Goal: Transaction & Acquisition: Book appointment/travel/reservation

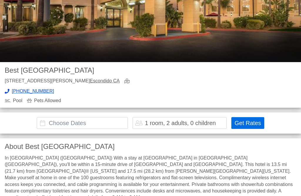
scroll to position [115, 0]
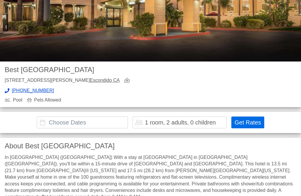
click at [50, 117] on input "text" at bounding box center [82, 123] width 91 height 12
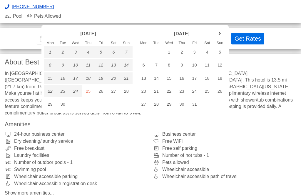
scroll to position [198, 0]
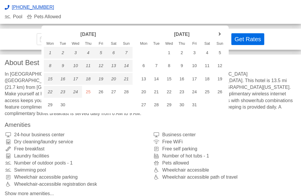
click at [220, 33] on link "next month" at bounding box center [220, 34] width 9 height 9
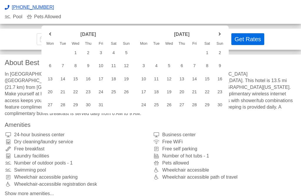
click at [219, 34] on link "next month" at bounding box center [220, 34] width 9 height 9
click at [220, 34] on link "next month" at bounding box center [220, 34] width 9 height 9
click at [219, 31] on link "next month" at bounding box center [220, 34] width 9 height 9
click at [224, 35] on link "next month" at bounding box center [220, 34] width 9 height 9
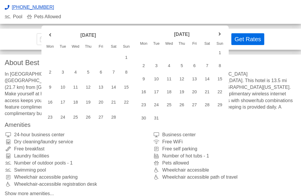
click at [222, 32] on link "next month" at bounding box center [220, 34] width 9 height 9
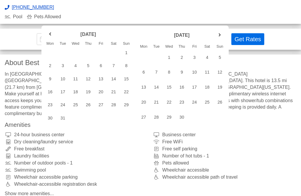
click at [222, 34] on link "next month" at bounding box center [220, 35] width 9 height 9
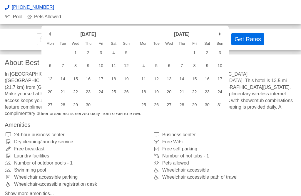
click at [221, 31] on link "next month" at bounding box center [220, 34] width 9 height 9
click at [222, 33] on link "next month" at bounding box center [220, 34] width 9 height 9
click at [184, 91] on div "23" at bounding box center [182, 92] width 13 height 12
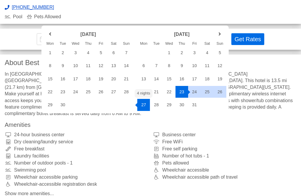
click at [144, 104] on div "27" at bounding box center [143, 105] width 13 height 12
type input "[DATE] - [DATE]"
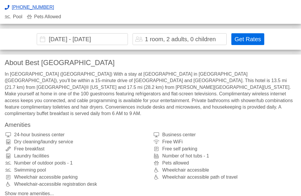
click at [239, 33] on button "Get Rates" at bounding box center [248, 39] width 33 height 12
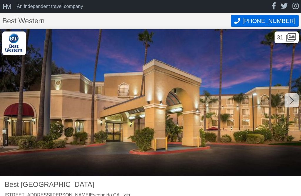
scroll to position [0, 0]
